Goal: Transaction & Acquisition: Purchase product/service

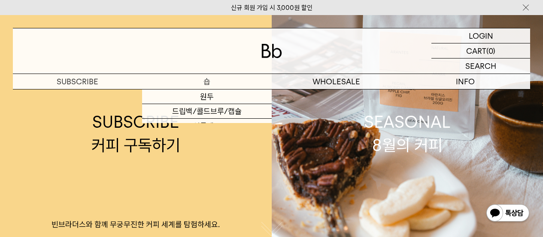
click at [203, 80] on p "숍" at bounding box center [206, 81] width 129 height 15
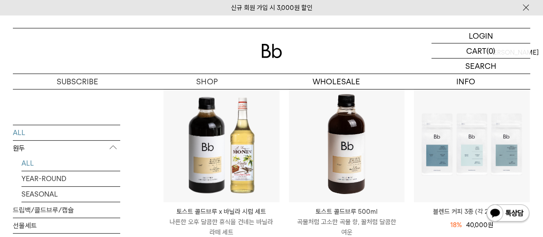
click at [33, 163] on link "ALL" at bounding box center [70, 162] width 99 height 15
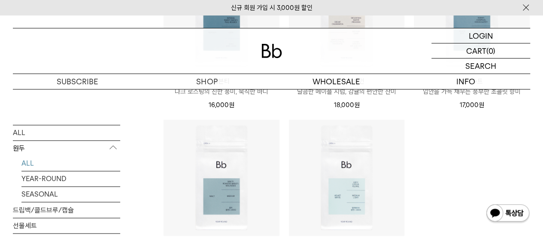
scroll to position [601, 0]
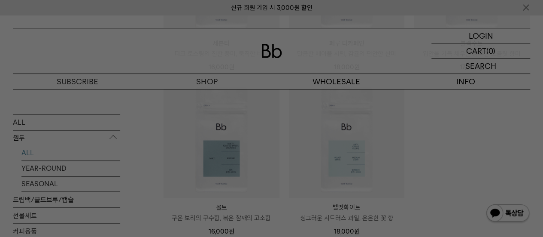
click at [158, 193] on div at bounding box center [271, 118] width 543 height 237
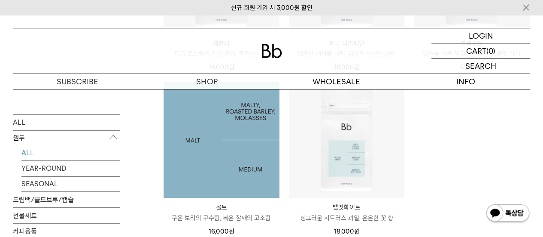
click at [217, 177] on img at bounding box center [222, 140] width 116 height 116
